Goal: Task Accomplishment & Management: Manage account settings

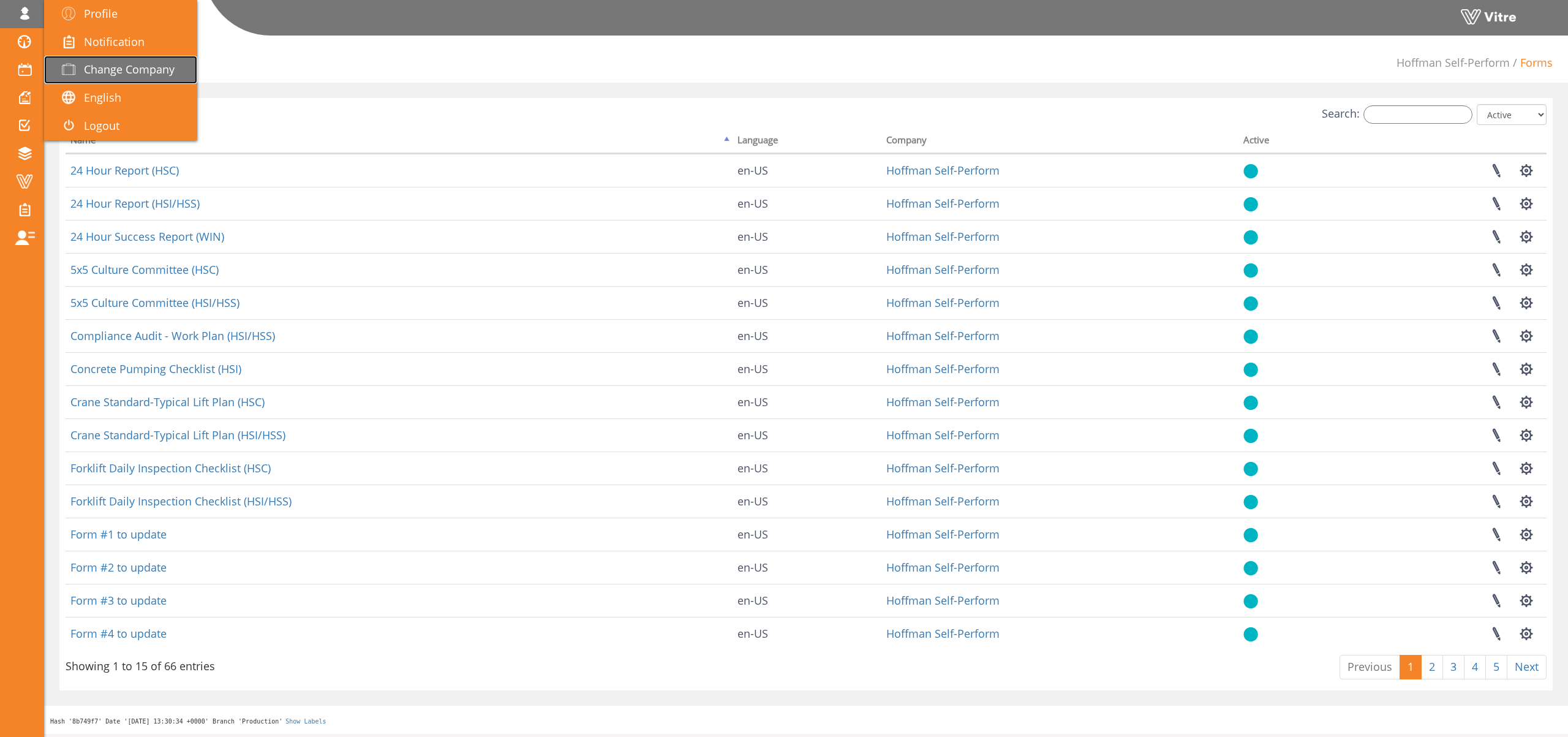
click at [137, 70] on span "Change Company" at bounding box center [129, 69] width 90 height 14
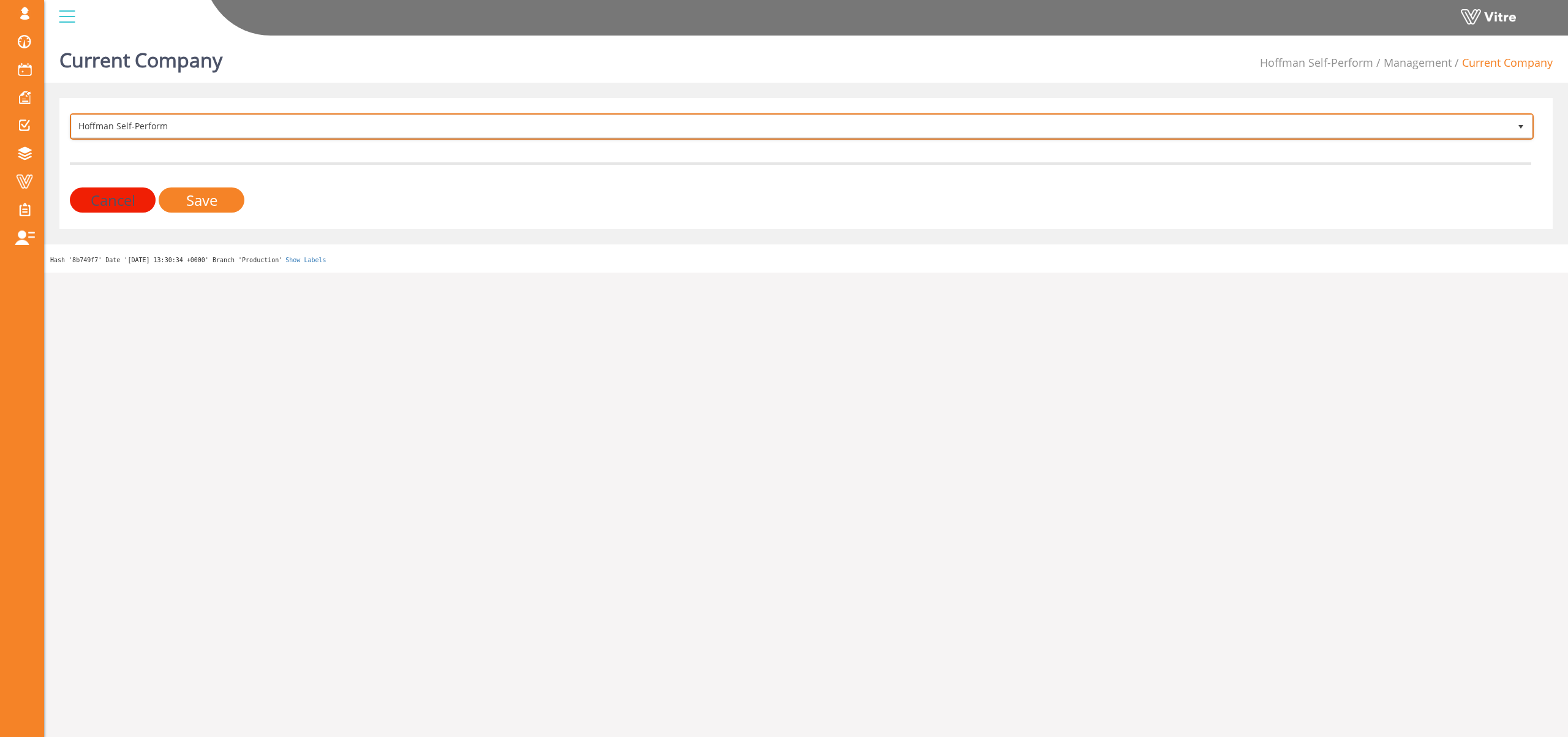
click at [204, 125] on span "Hoffman Self-Perform" at bounding box center [790, 126] width 1438 height 22
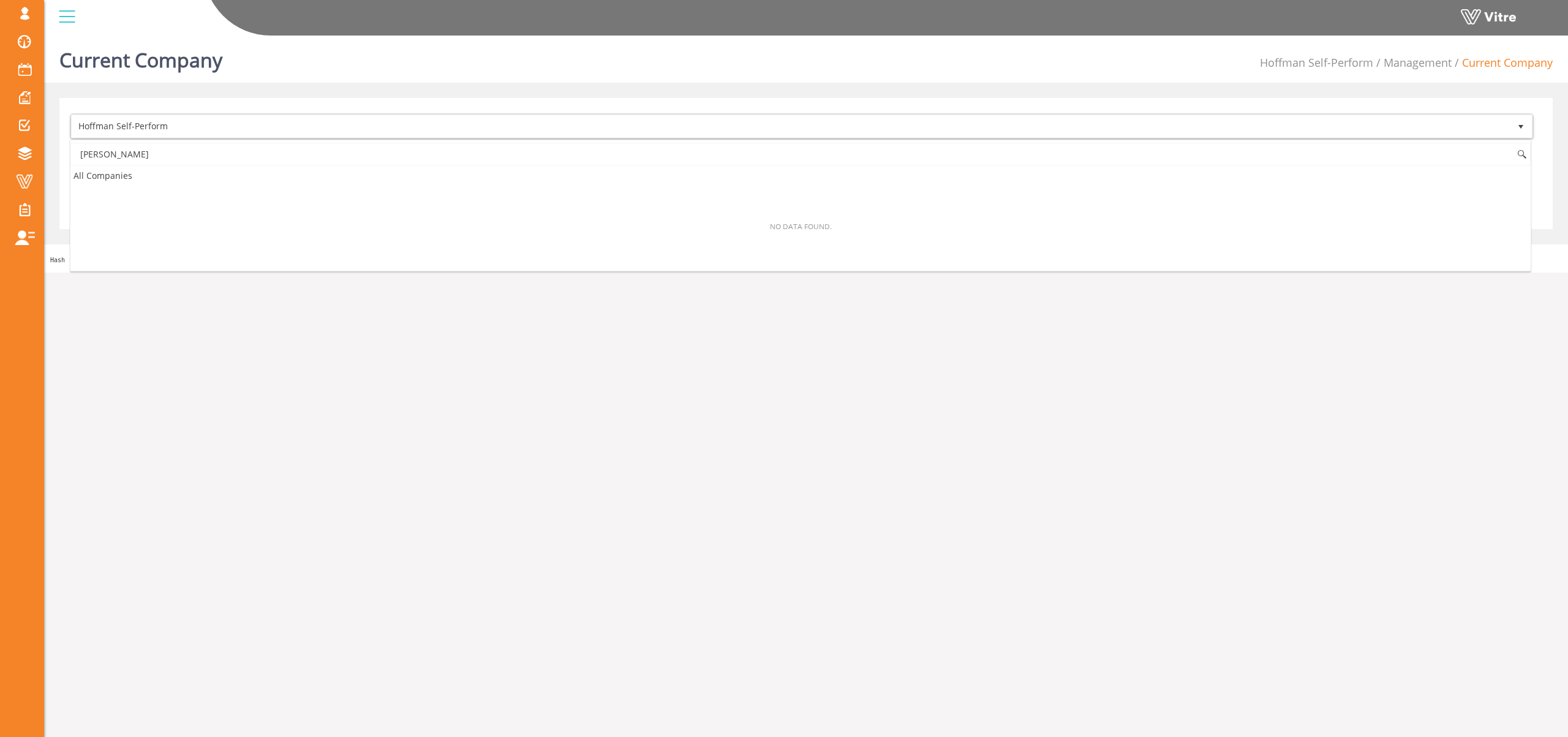
type input "י"
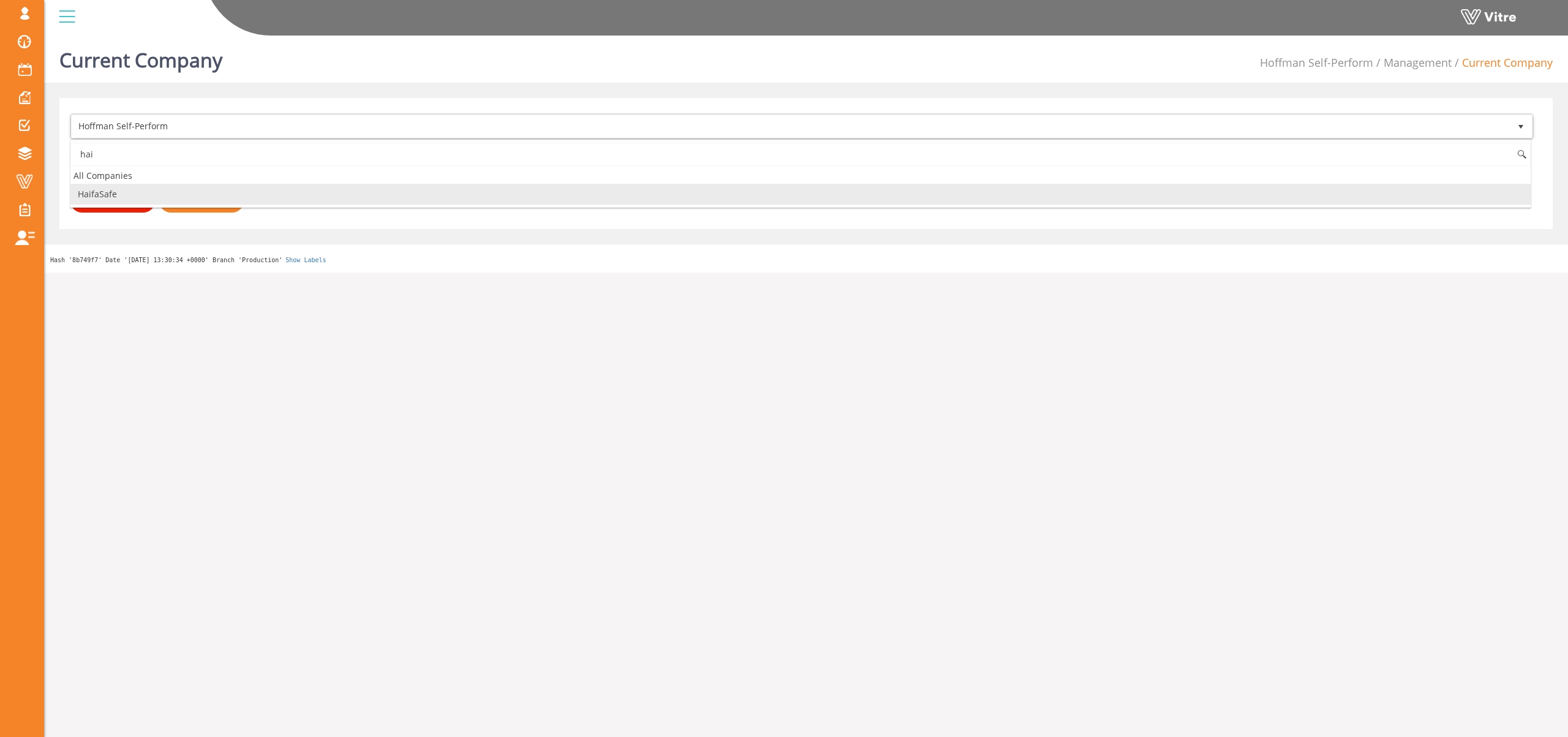
click at [209, 193] on li "HaifaSafe" at bounding box center [801, 194] width 1460 height 21
type input "hai"
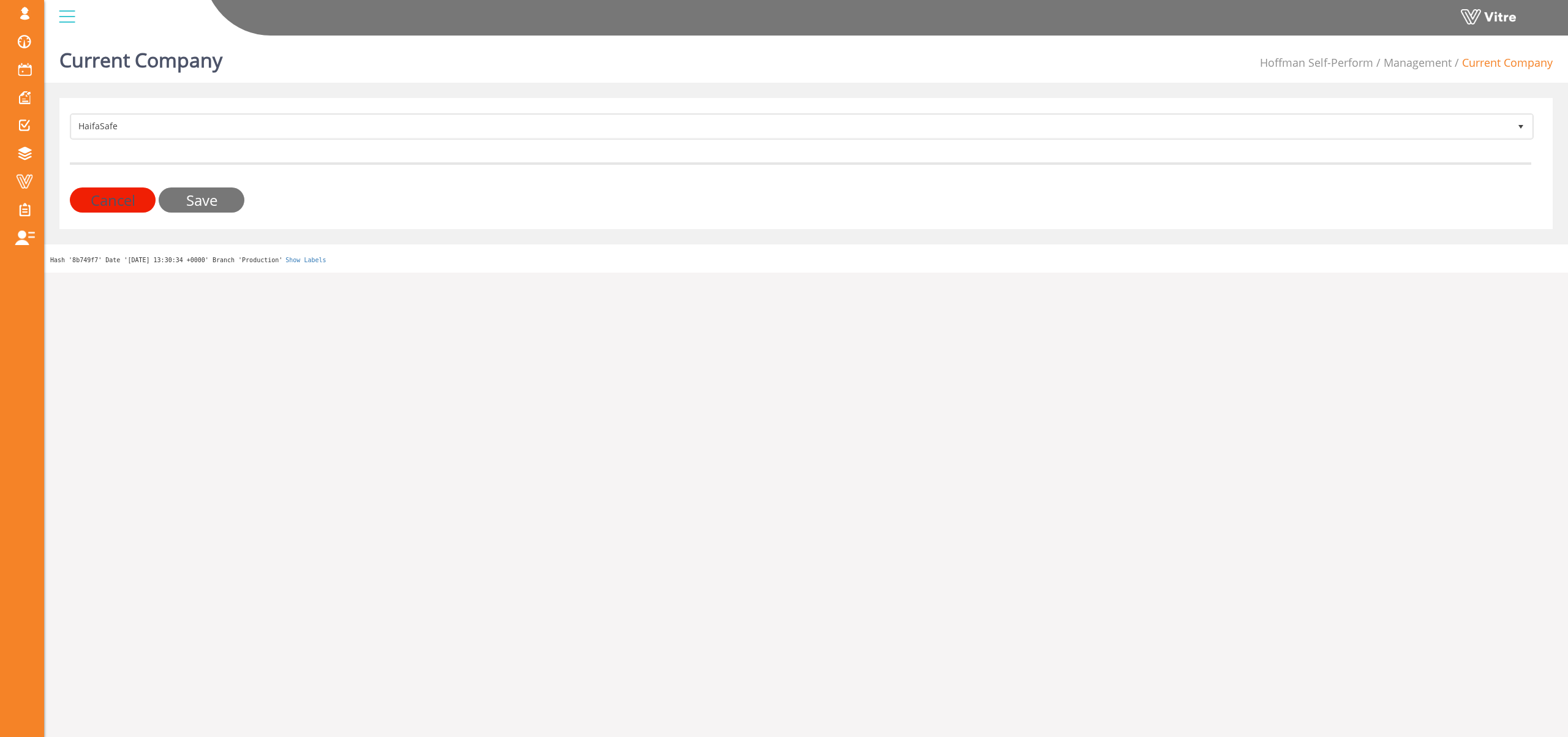
click at [204, 201] on input "Save" at bounding box center [202, 200] width 86 height 25
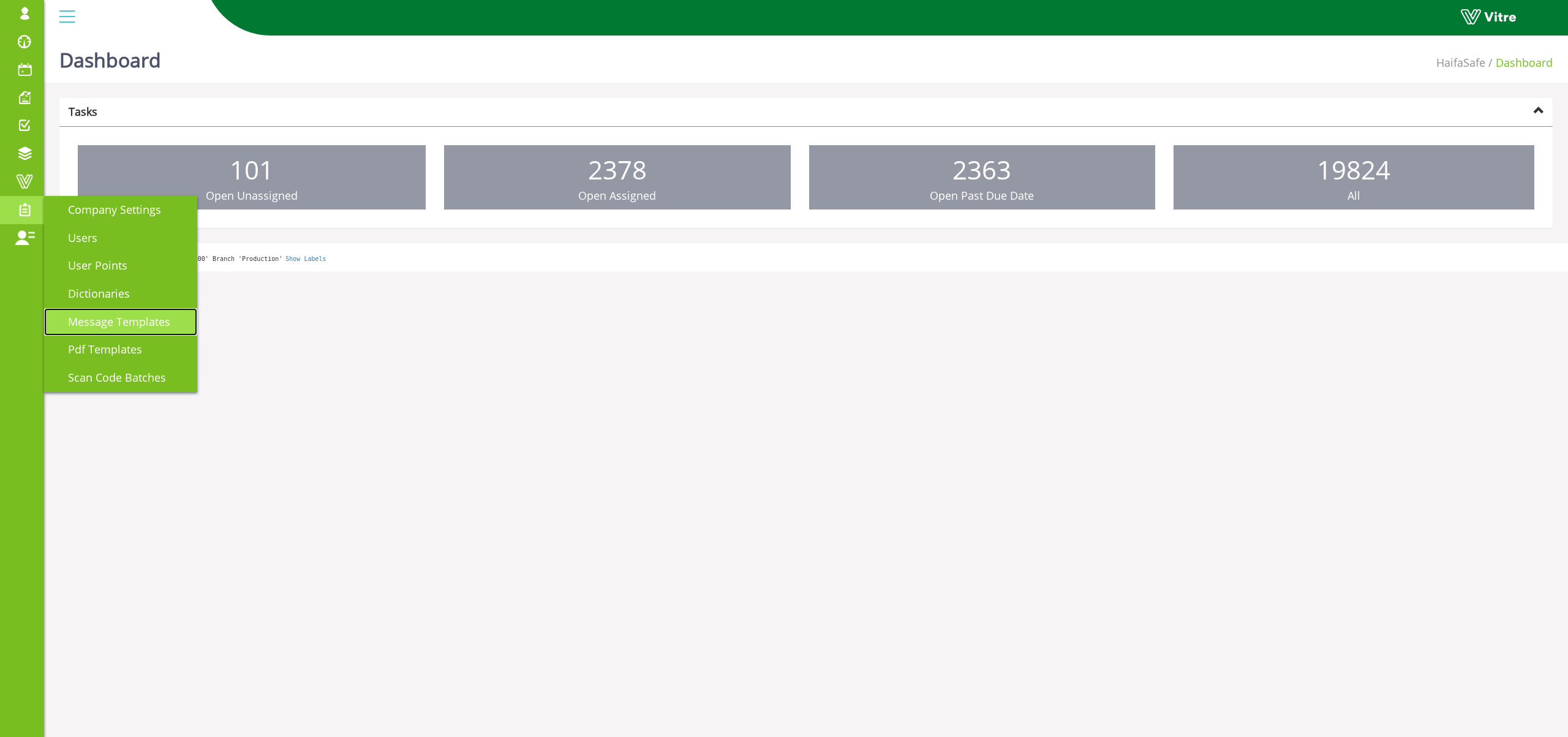
click at [155, 330] on link "Message Templates" at bounding box center [120, 322] width 153 height 28
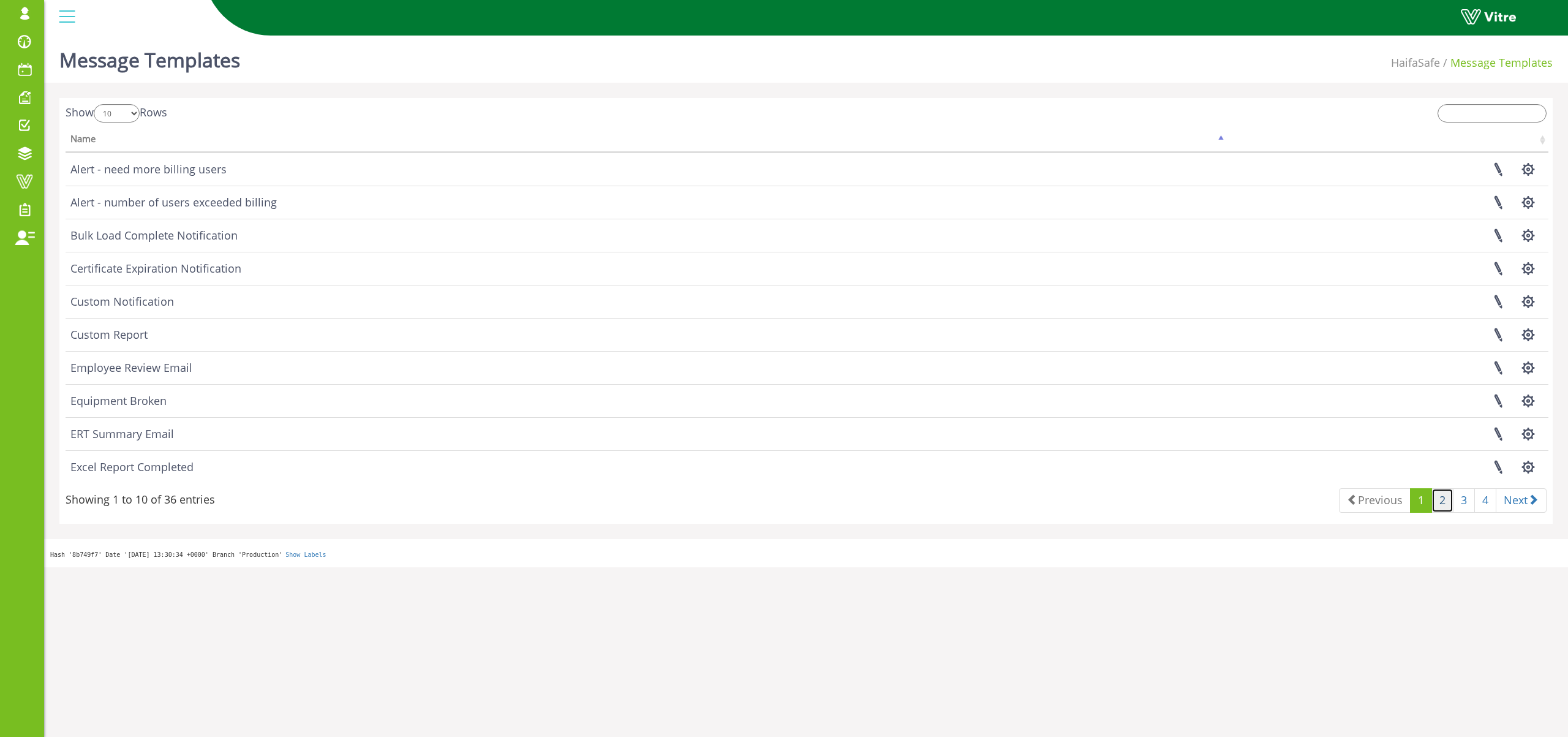
click at [1441, 504] on link "2" at bounding box center [1442, 500] width 22 height 24
click at [1500, 269] on link at bounding box center [1498, 269] width 31 height 33
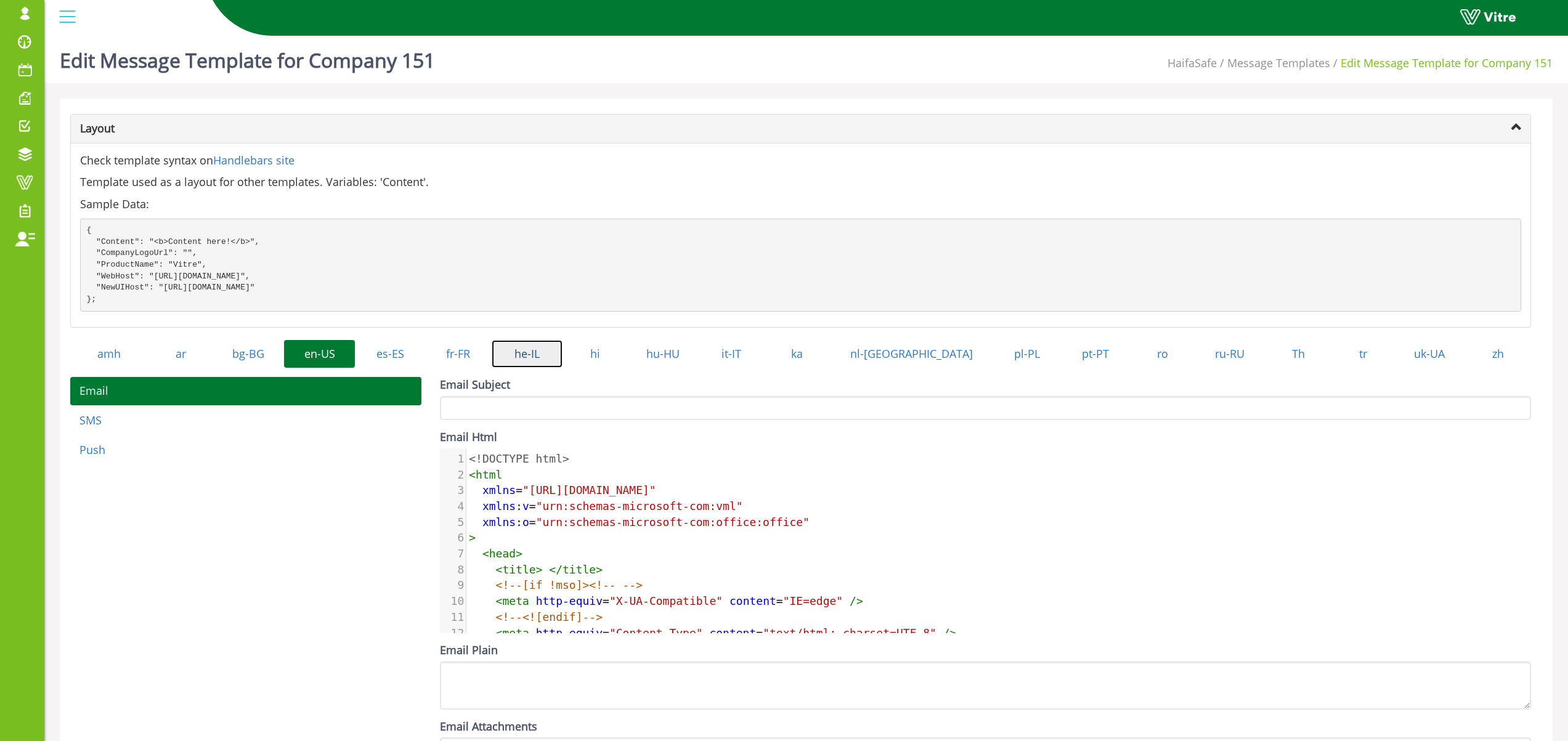
click at [553, 368] on link "he-IL" at bounding box center [527, 354] width 71 height 28
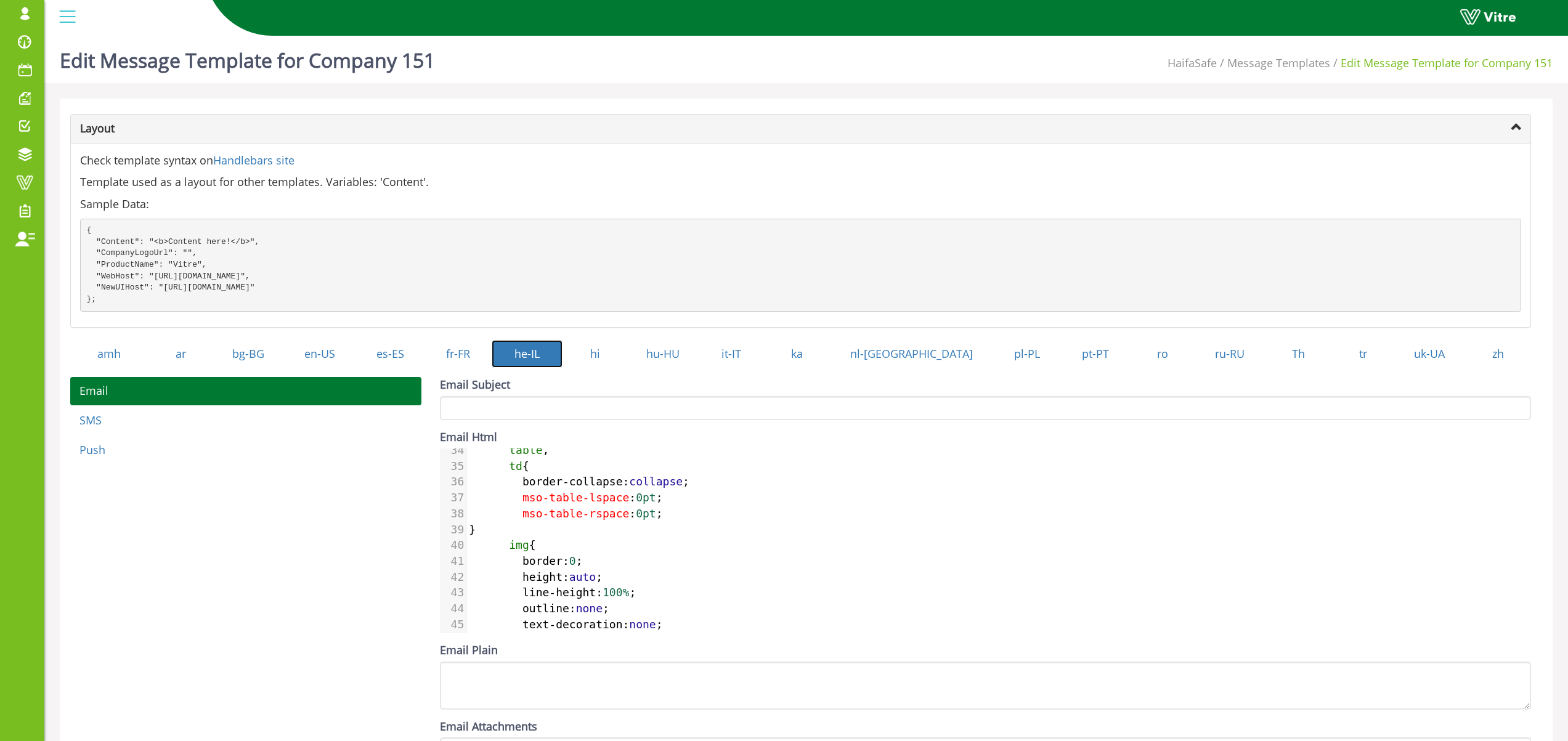
scroll to position [632, 0]
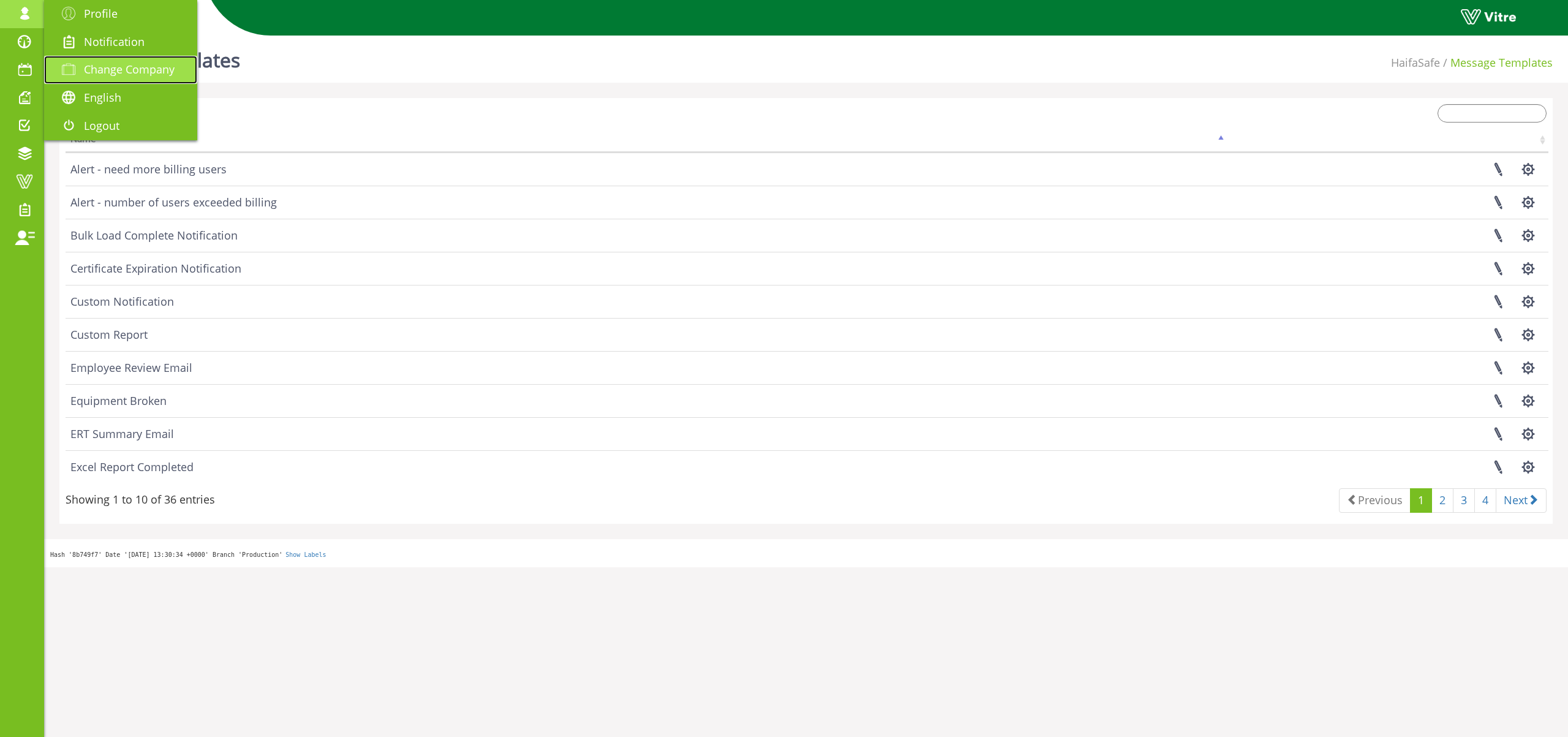
click at [159, 72] on span "Change Company" at bounding box center [129, 69] width 90 height 14
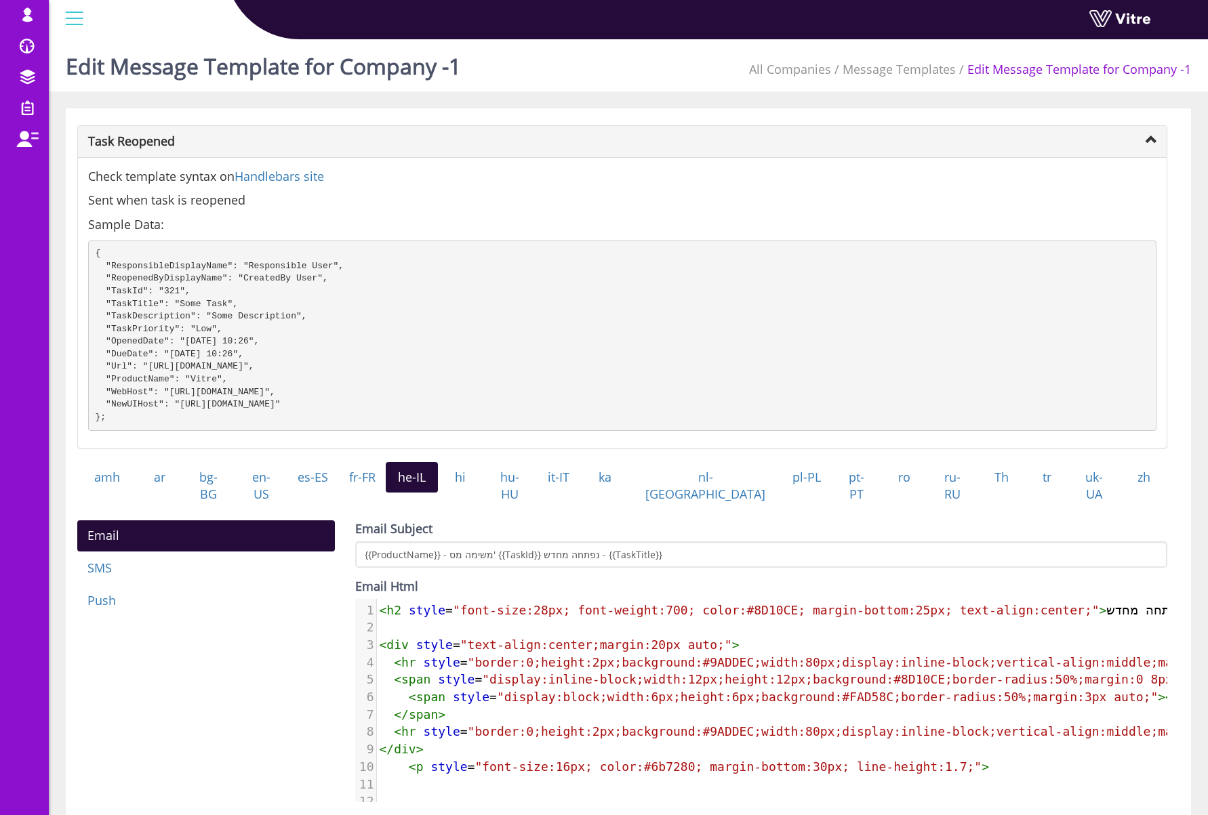
scroll to position [185, 0]
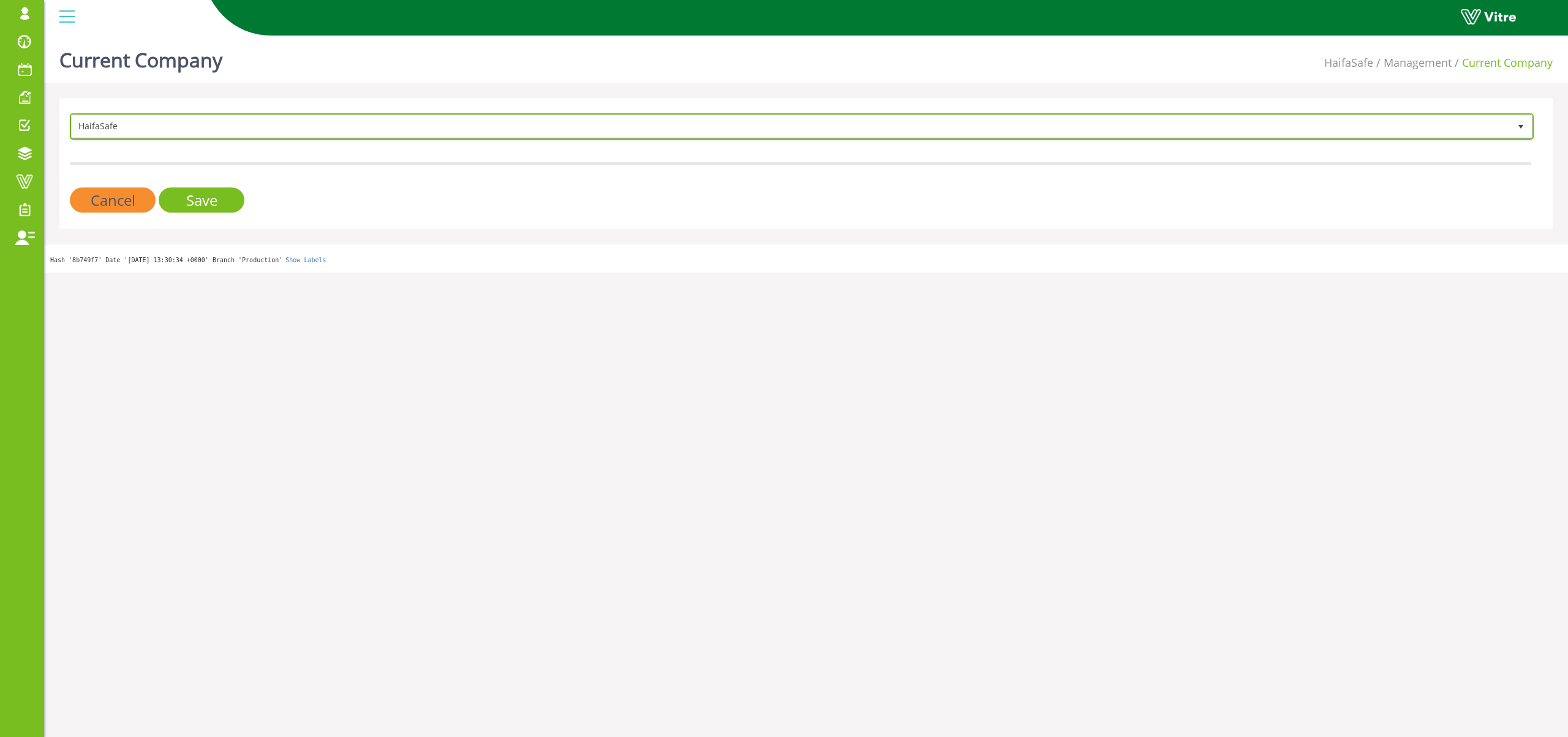
click at [214, 125] on span "HaifaSafe" at bounding box center [790, 126] width 1438 height 22
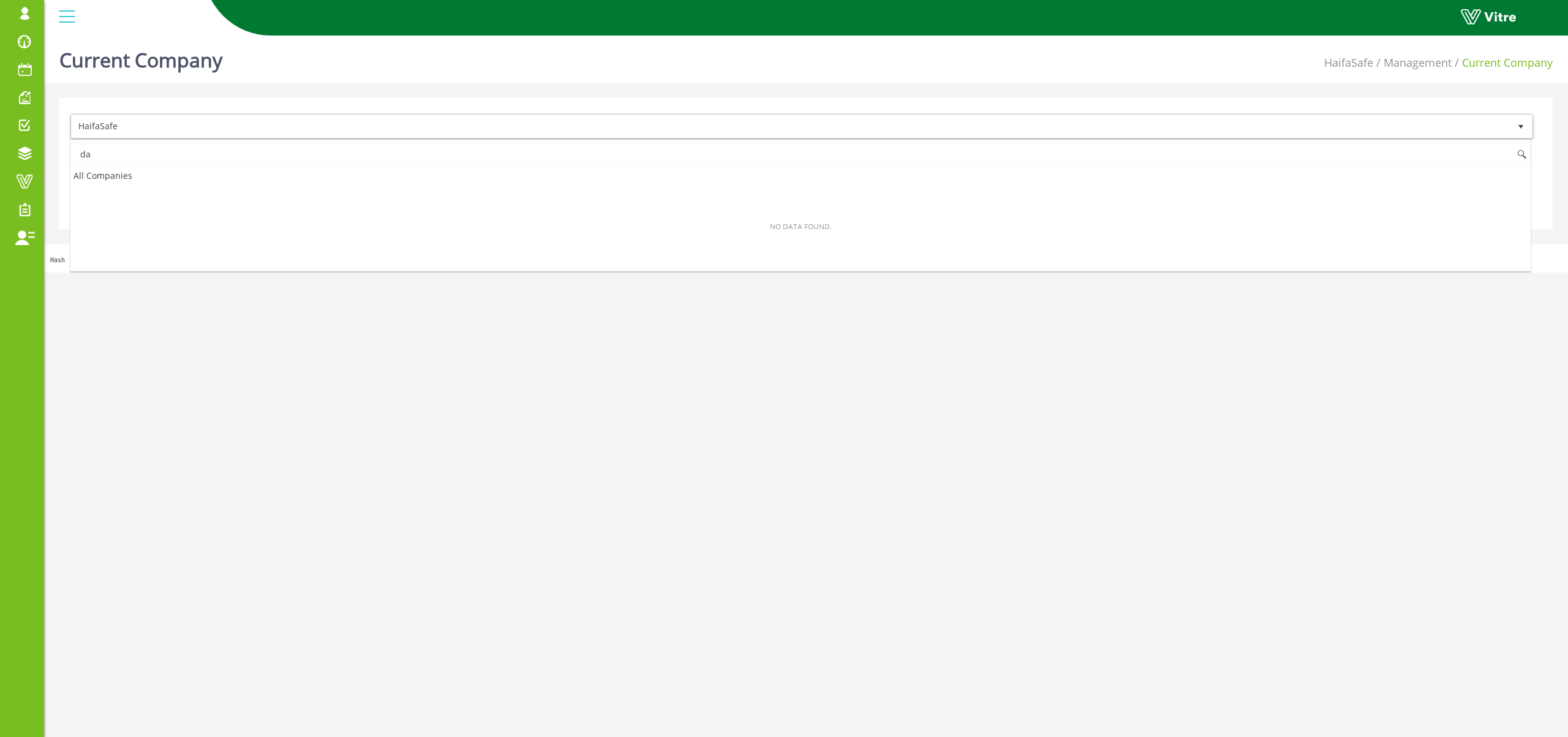
type input "d"
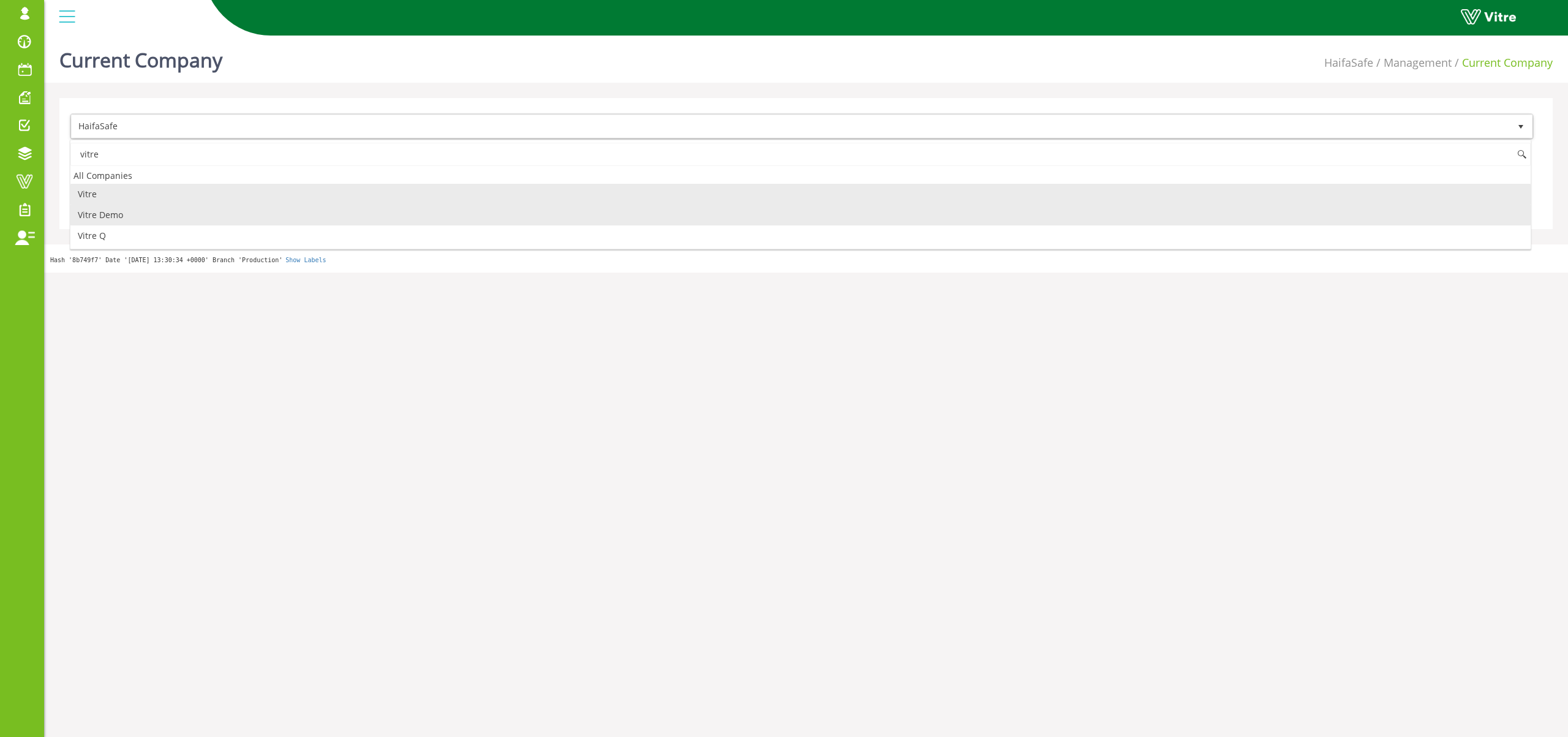
click at [164, 215] on li "Vitre Demo" at bounding box center [801, 214] width 1460 height 21
type input "vitre"
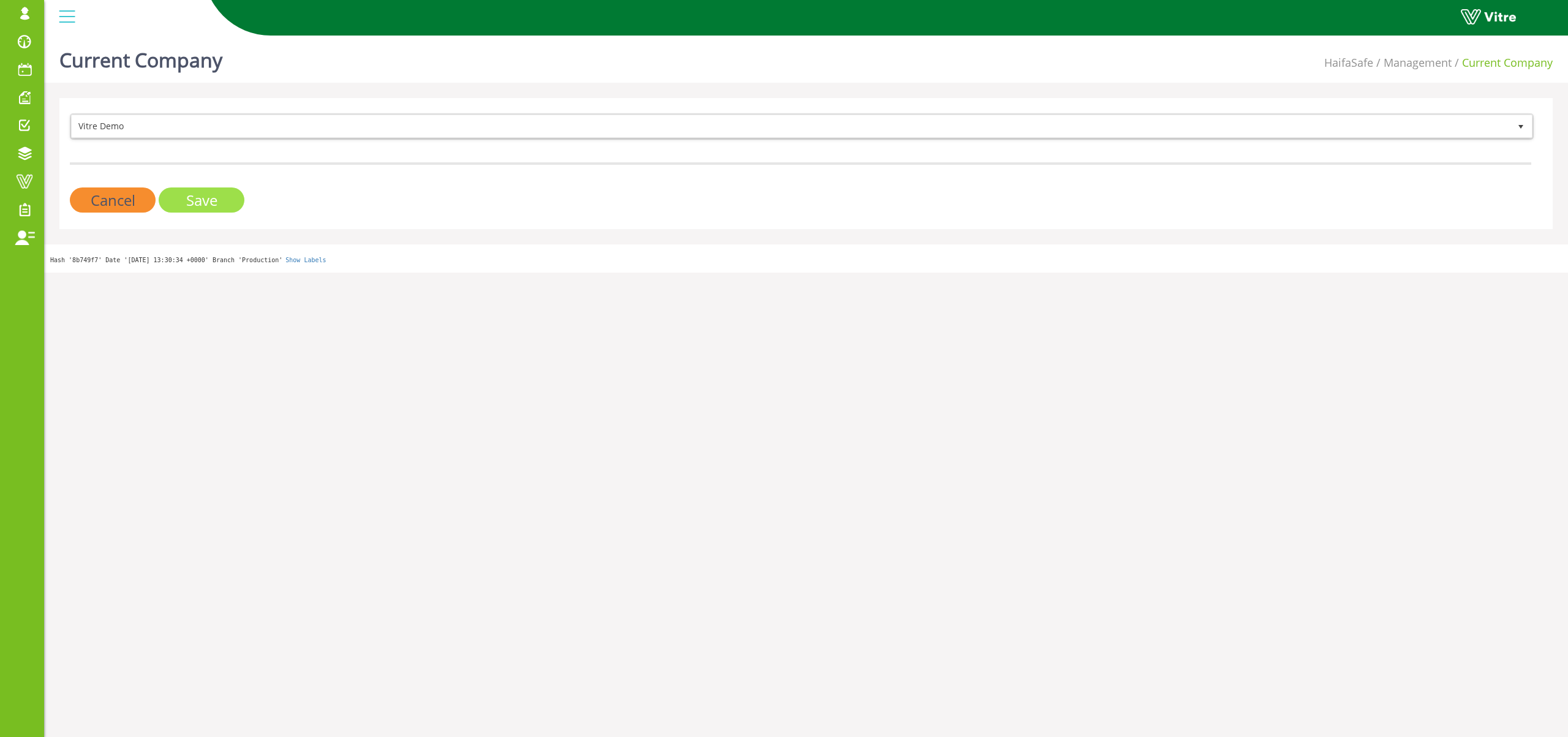
click at [213, 203] on input "Save" at bounding box center [202, 200] width 86 height 25
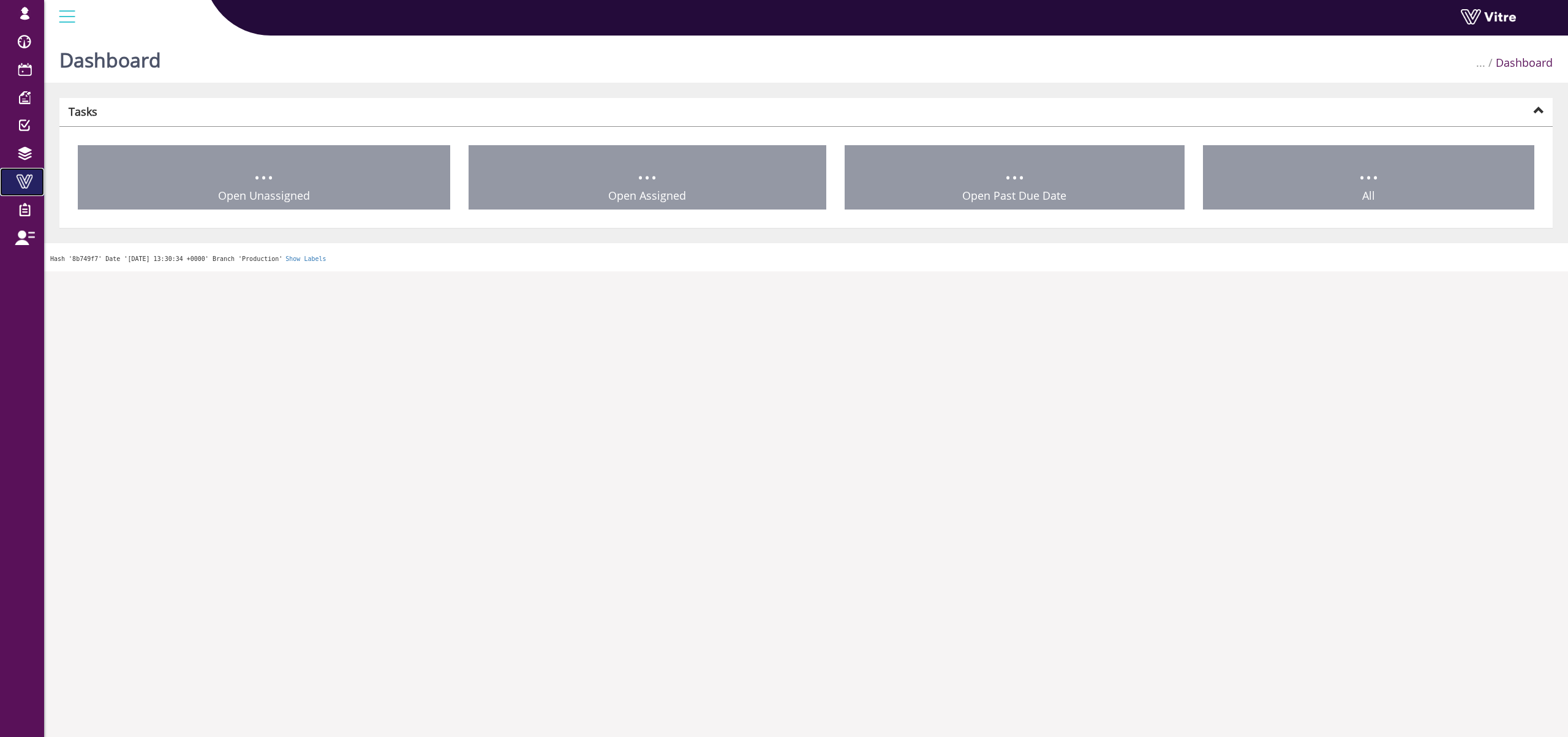
click at [23, 175] on span at bounding box center [24, 181] width 31 height 14
